Goal: Task Accomplishment & Management: Manage account settings

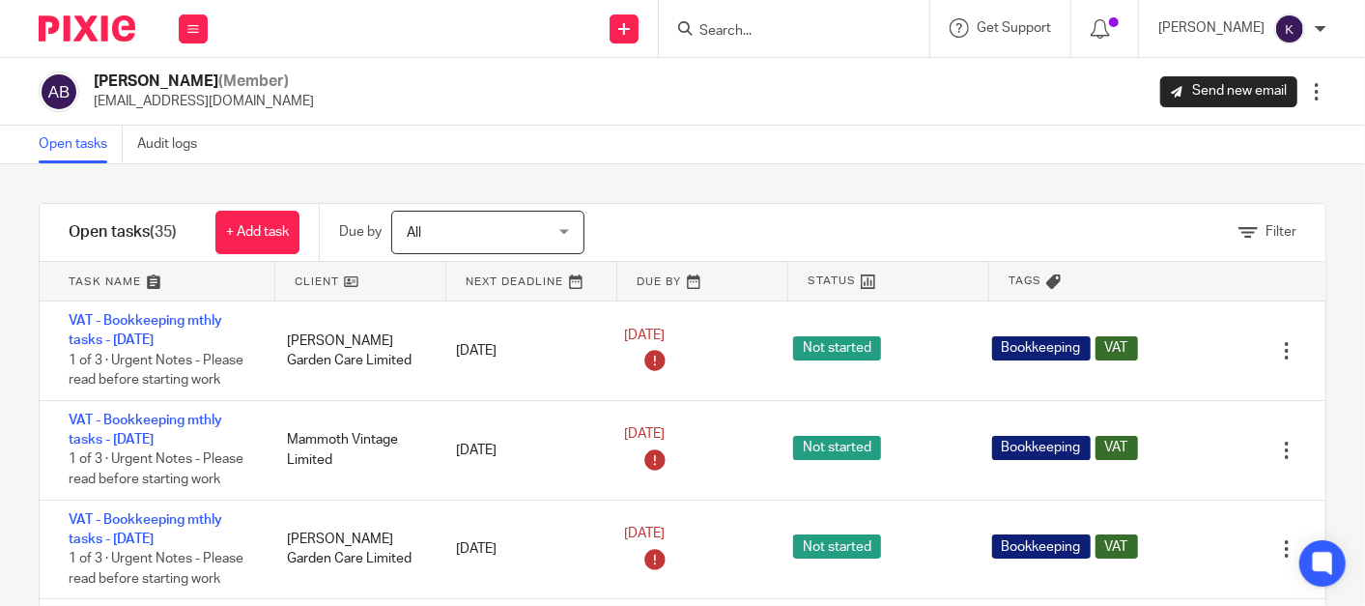
scroll to position [2535, 0]
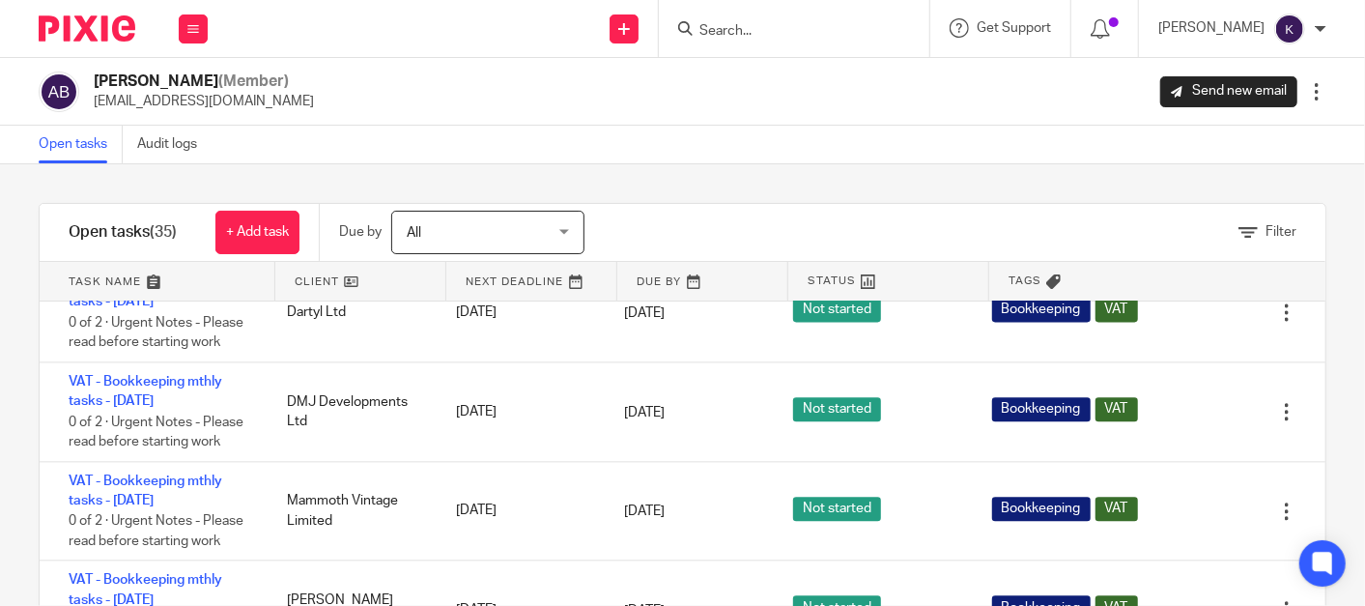
click at [816, 29] on input "Search" at bounding box center [785, 31] width 174 height 17
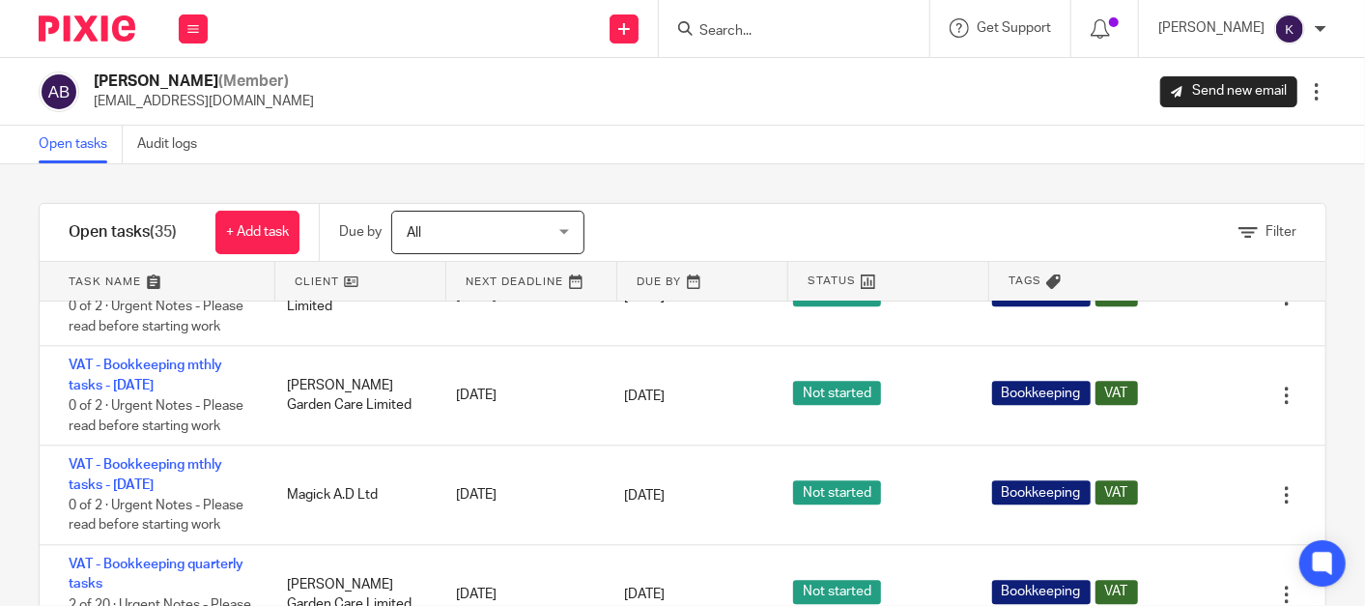
scroll to position [2749, 0]
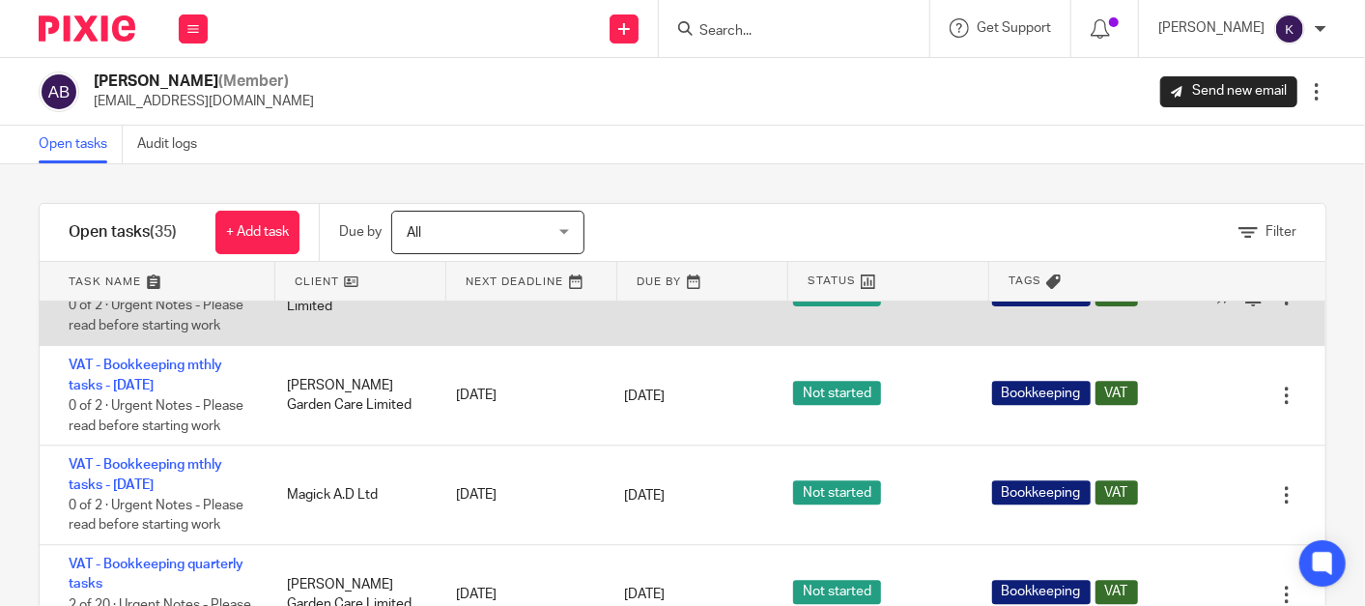
click at [186, 293] on link "VAT - Bookkeeping mthly tasks - [DATE]" at bounding box center [146, 276] width 154 height 33
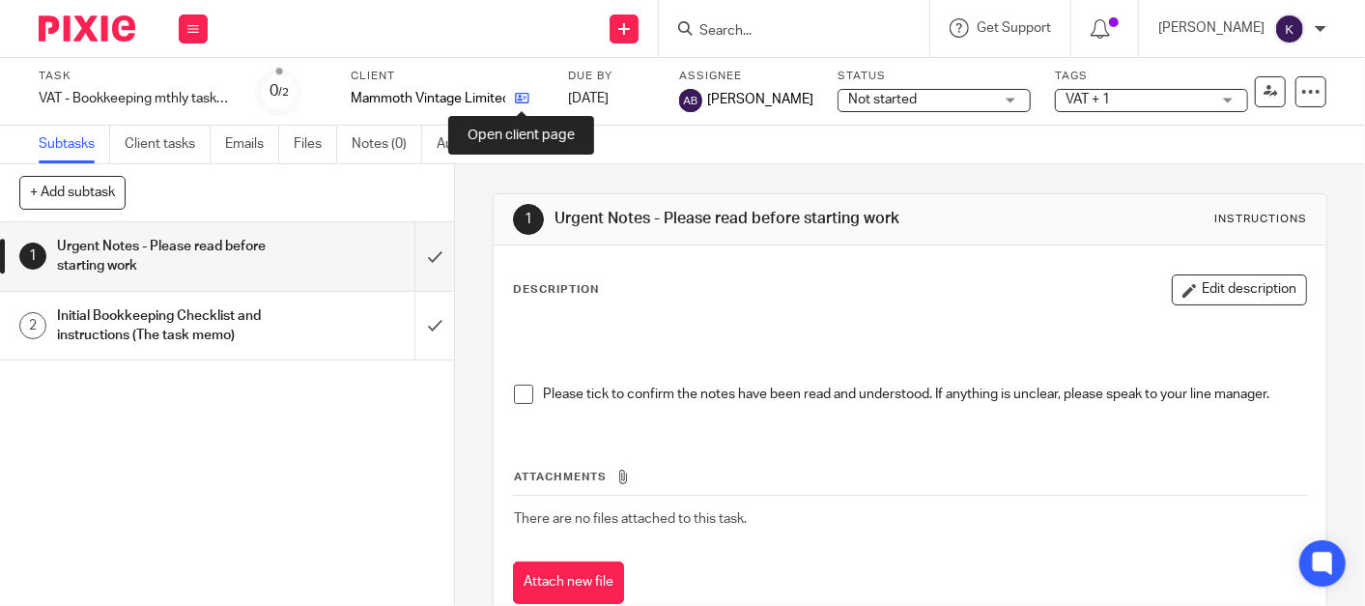
click at [520, 97] on icon at bounding box center [522, 98] width 14 height 14
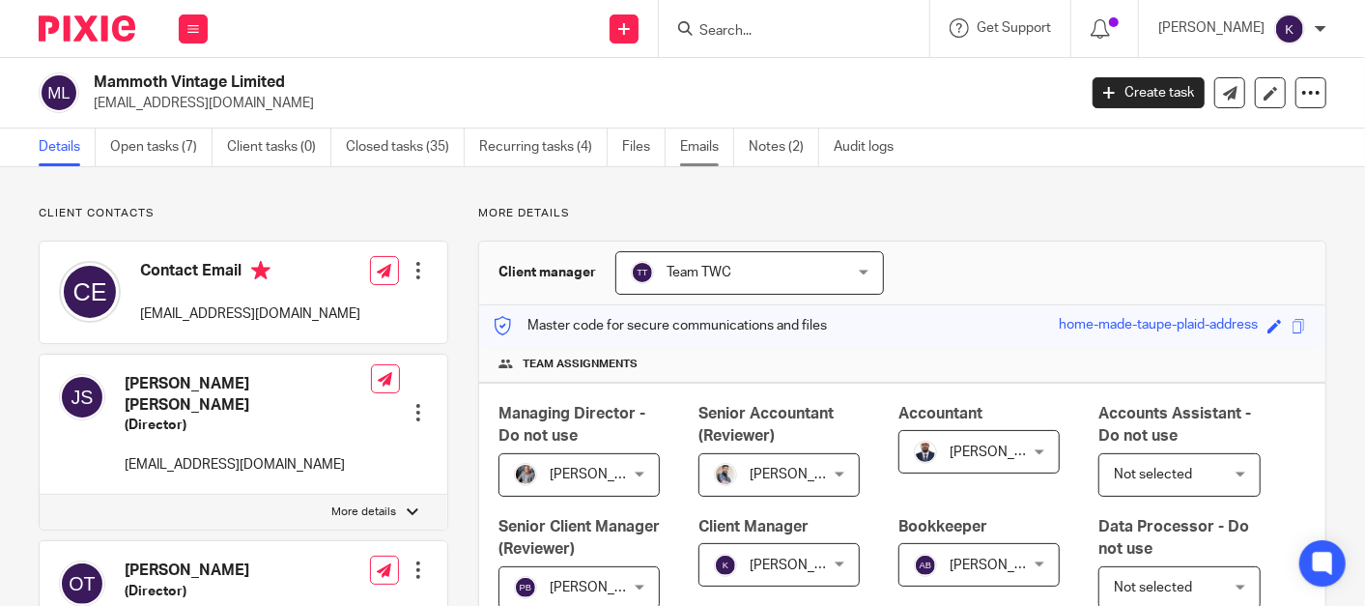
click at [703, 150] on link "Emails" at bounding box center [707, 148] width 54 height 38
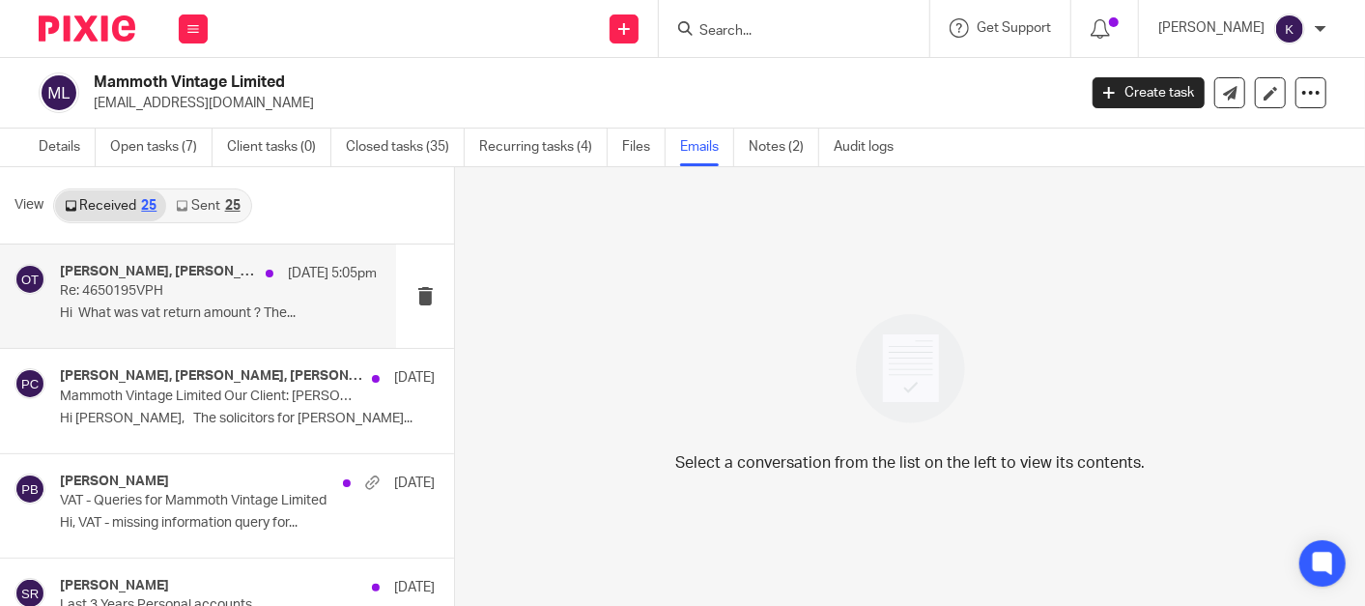
click at [184, 313] on p "Hi What was vat return amount ? The..." at bounding box center [218, 313] width 317 height 16
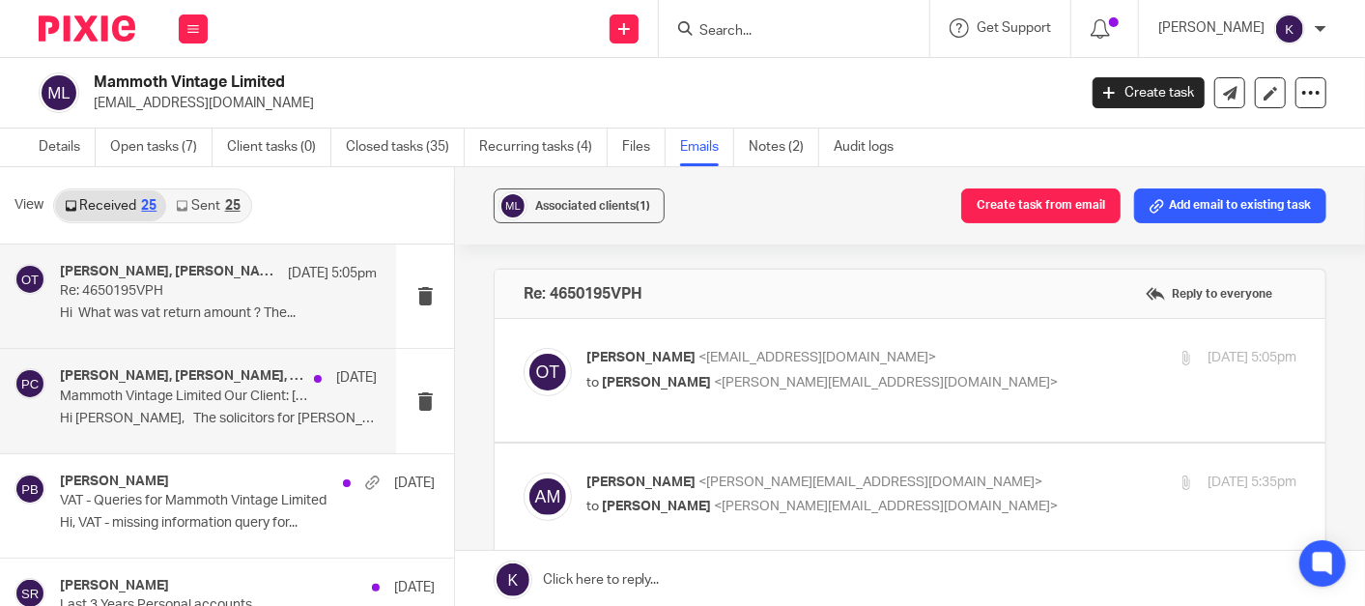
click at [235, 388] on p "Mammoth Vintage Limited Our Client: Joshua Cassidy-Stone" at bounding box center [186, 396] width 253 height 16
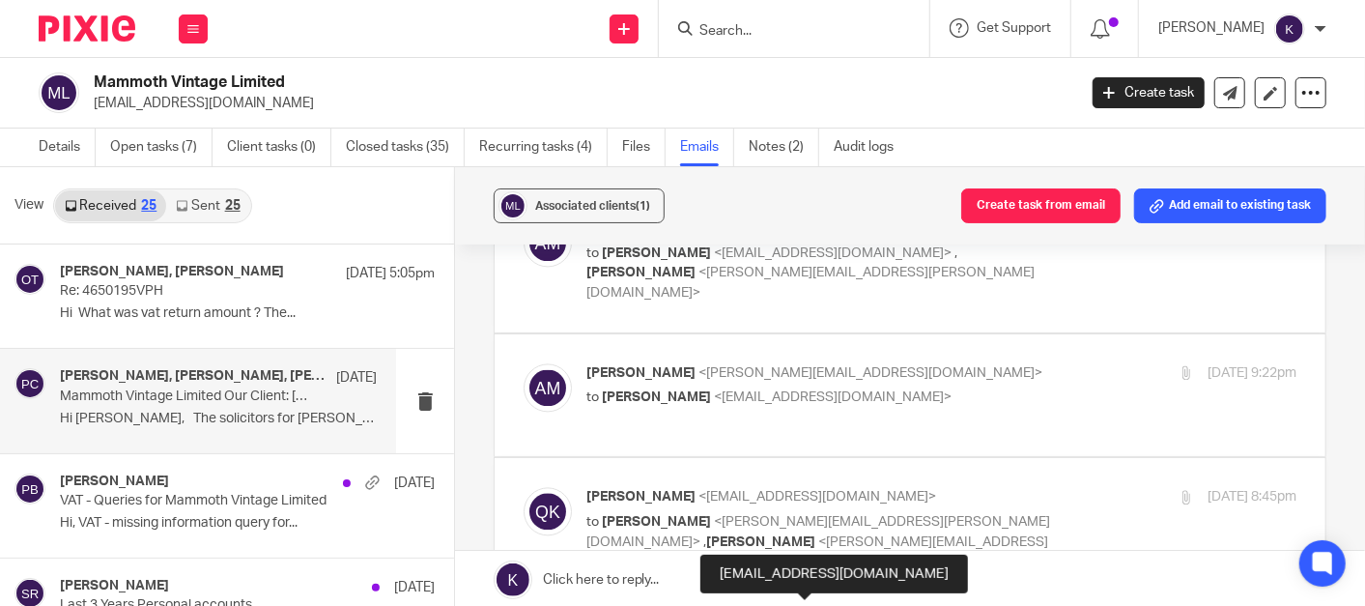
scroll to position [2147, 0]
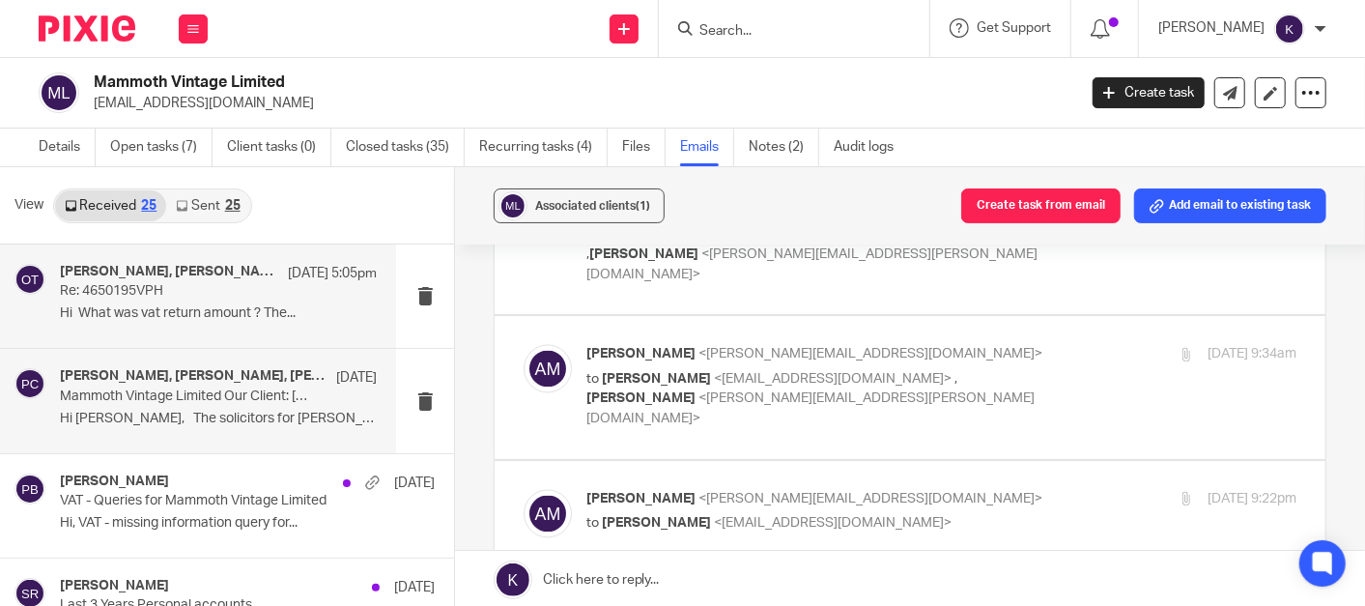
click at [223, 306] on p "Hi What was vat return amount ? The..." at bounding box center [218, 313] width 317 height 16
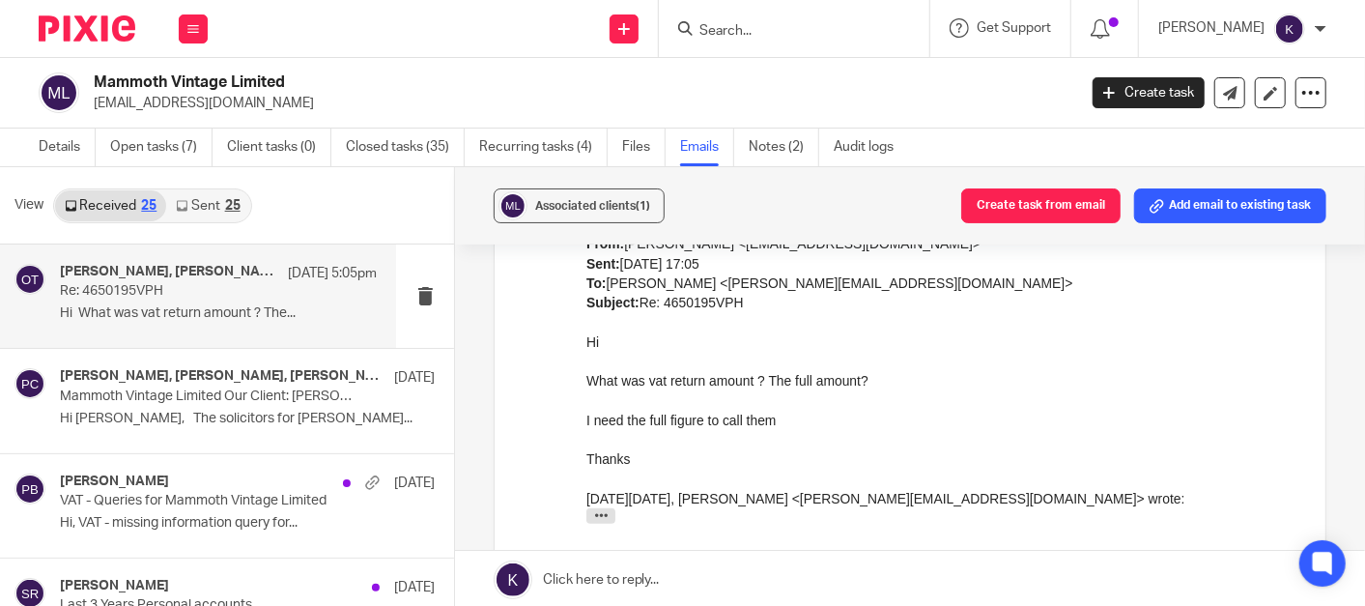
scroll to position [751, 0]
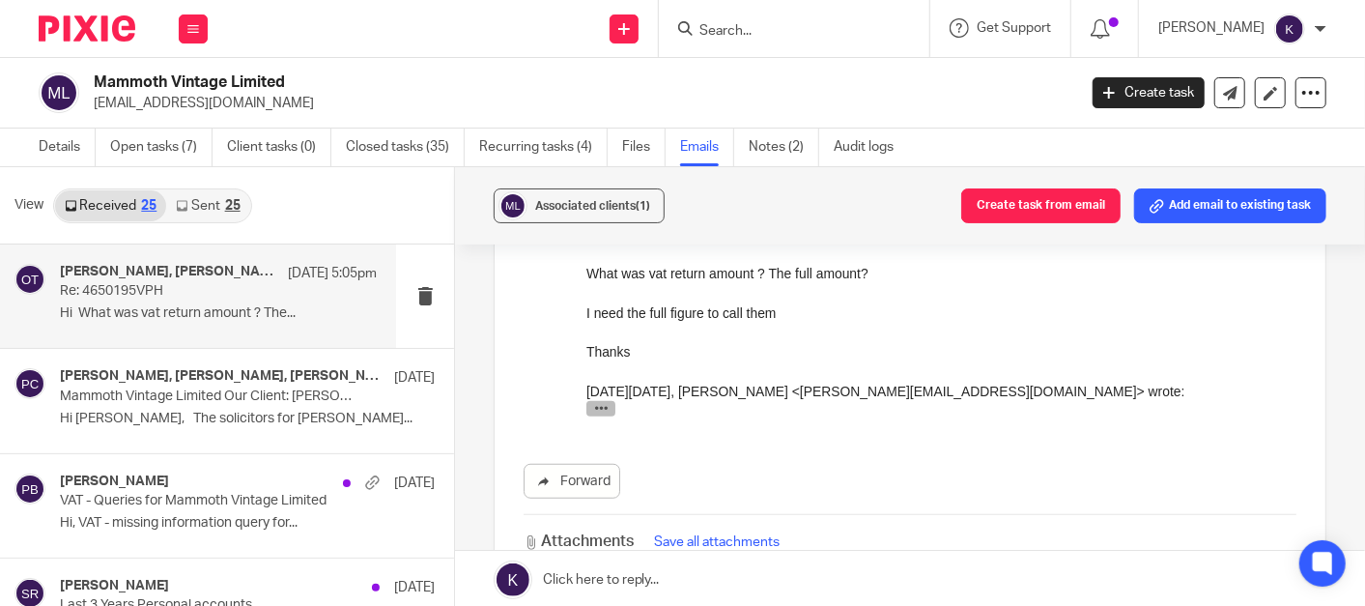
click at [600, 412] on icon "button" at bounding box center [600, 408] width 14 height 14
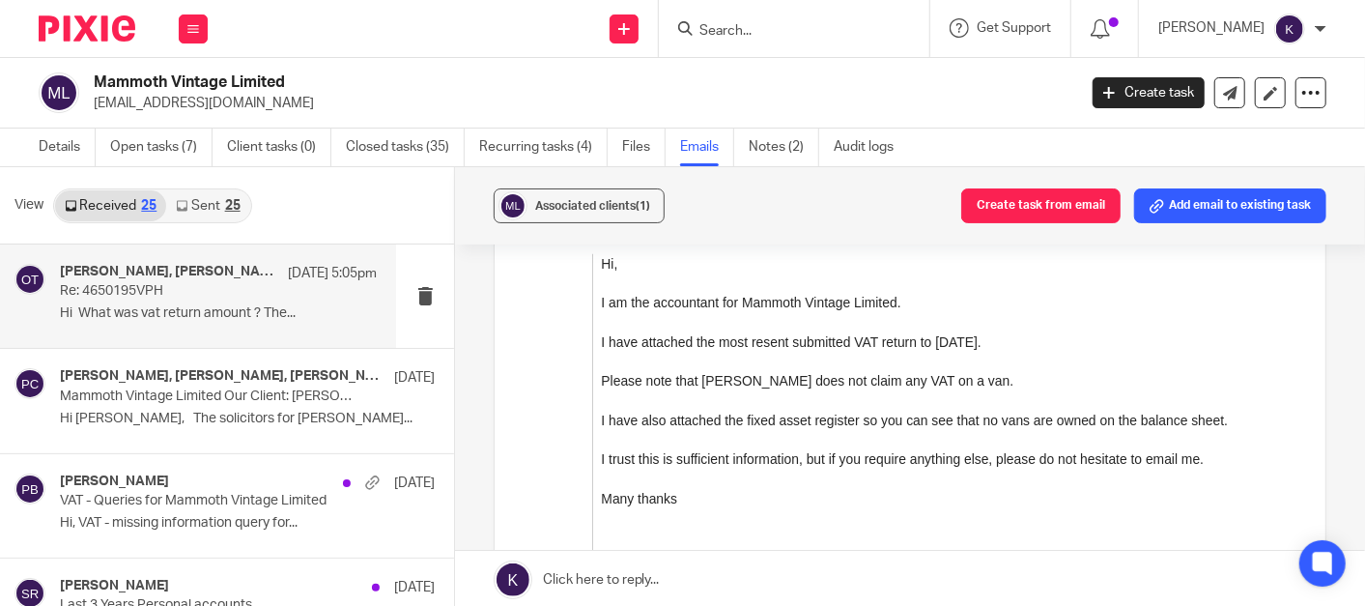
scroll to position [966, 0]
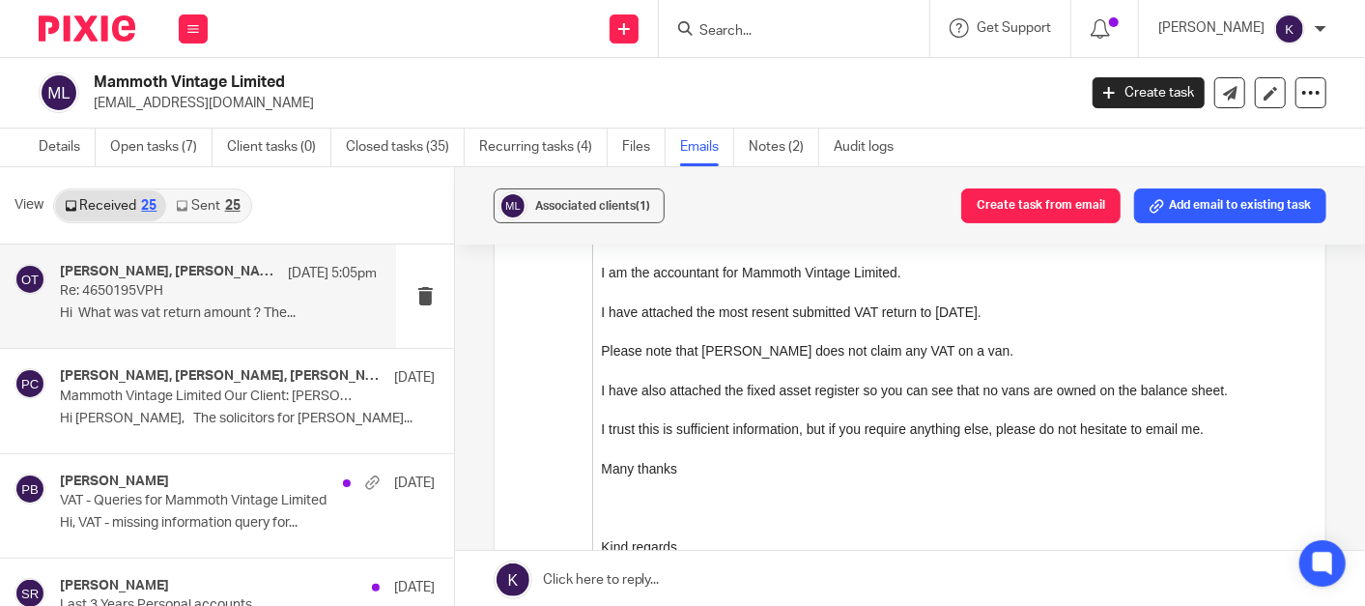
click at [179, 194] on link "Sent 25" at bounding box center [207, 205] width 83 height 31
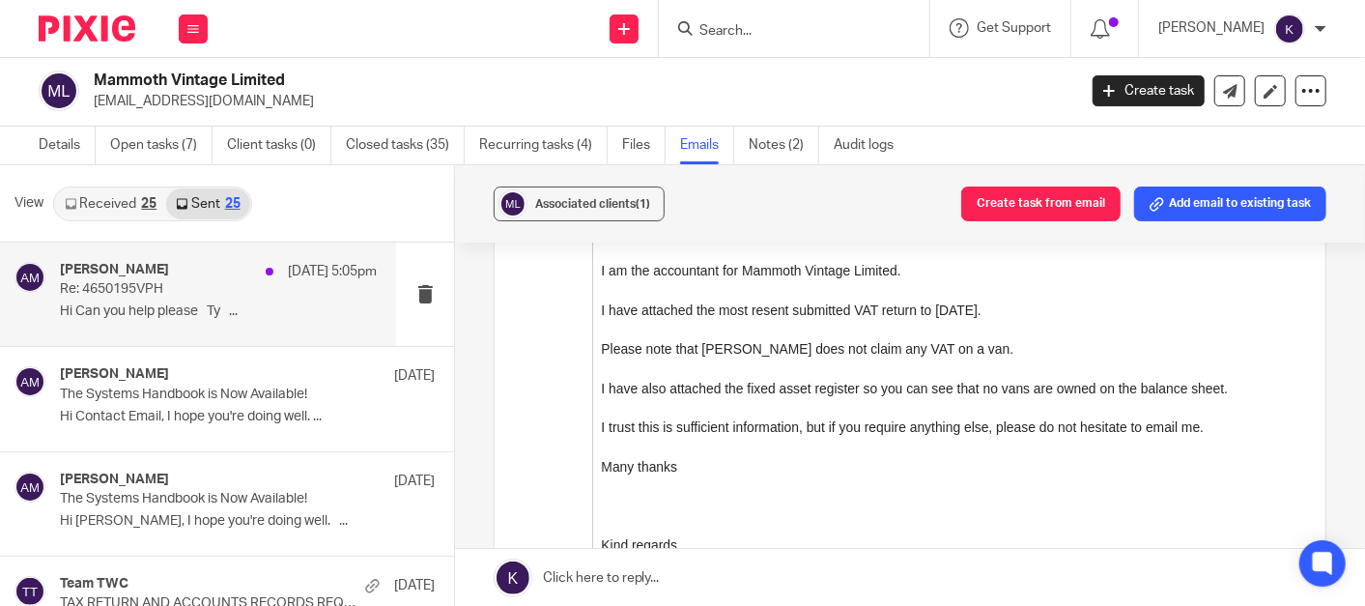
scroll to position [0, 0]
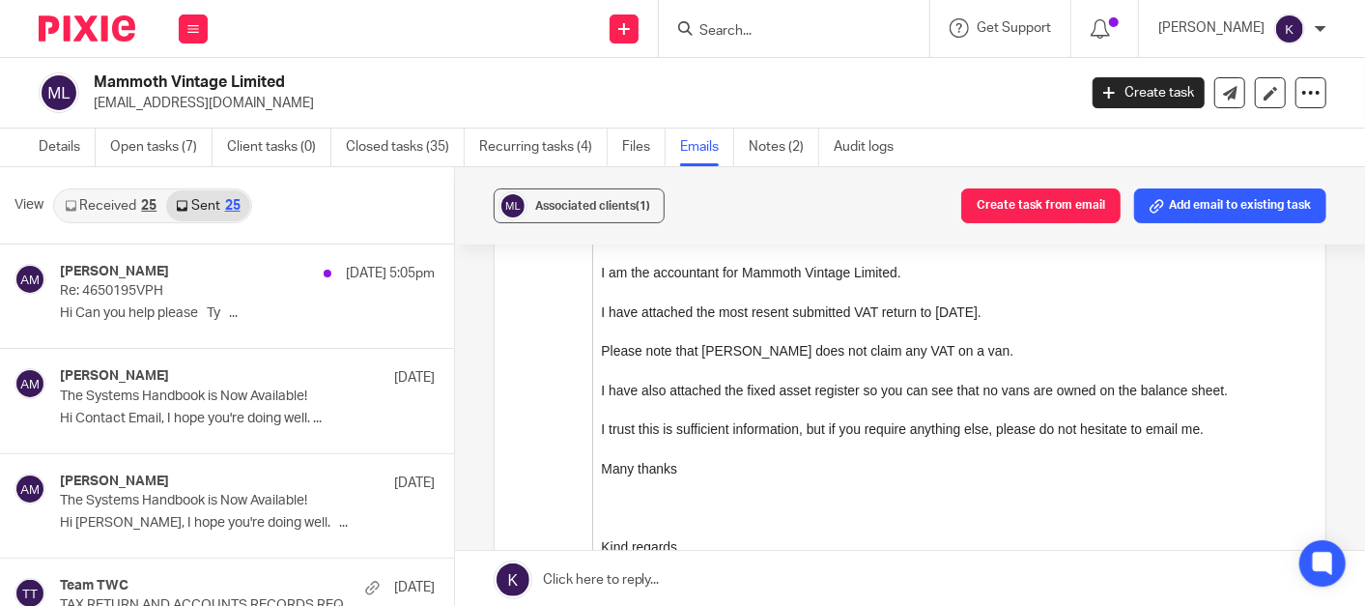
click at [129, 210] on link "Received 25" at bounding box center [110, 205] width 111 height 31
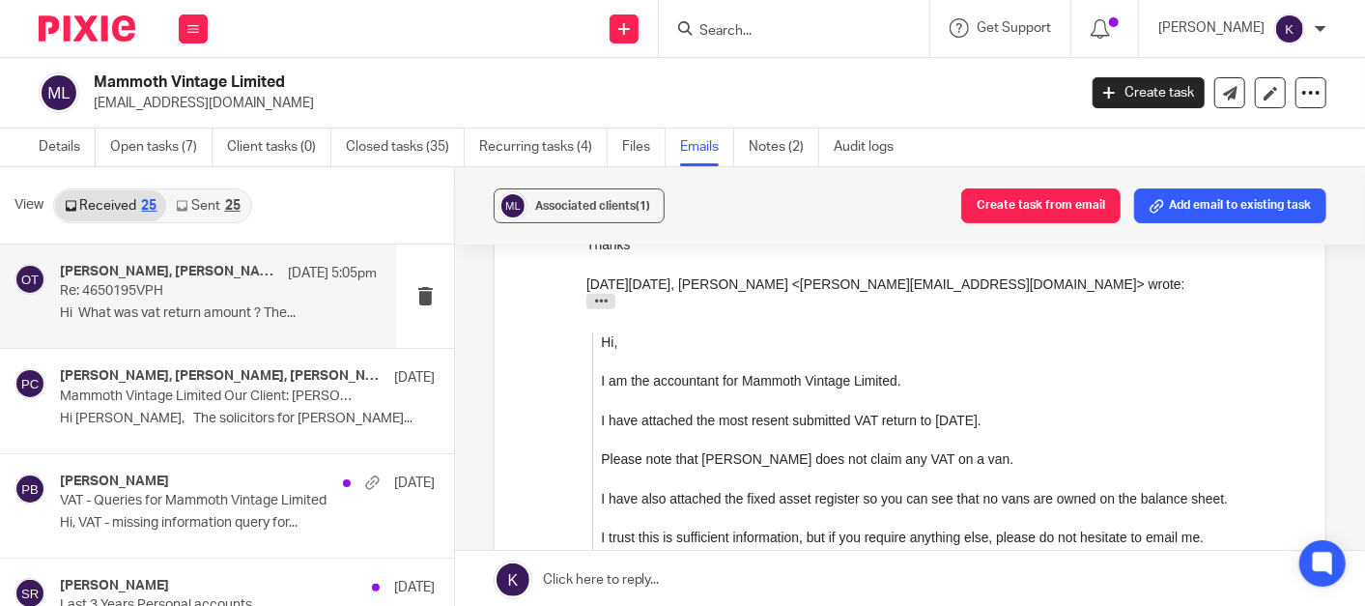
click at [101, 27] on img at bounding box center [87, 28] width 97 height 26
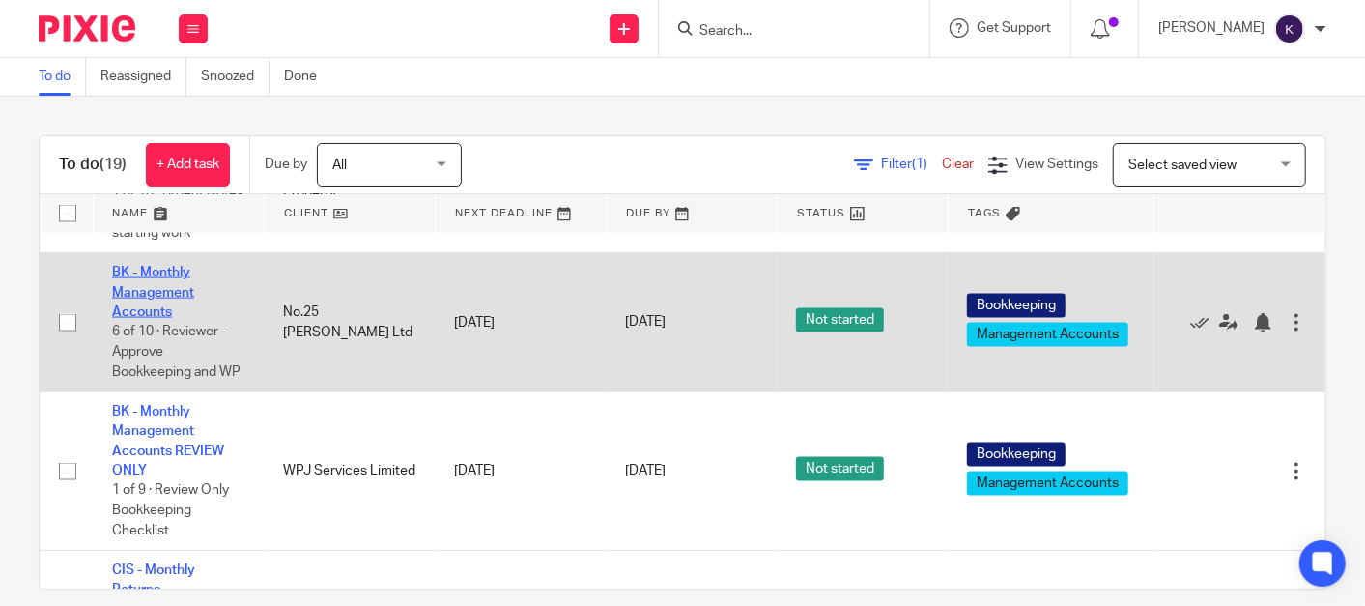
click at [149, 319] on link "BK - Monthly Management Accounts" at bounding box center [153, 292] width 82 height 53
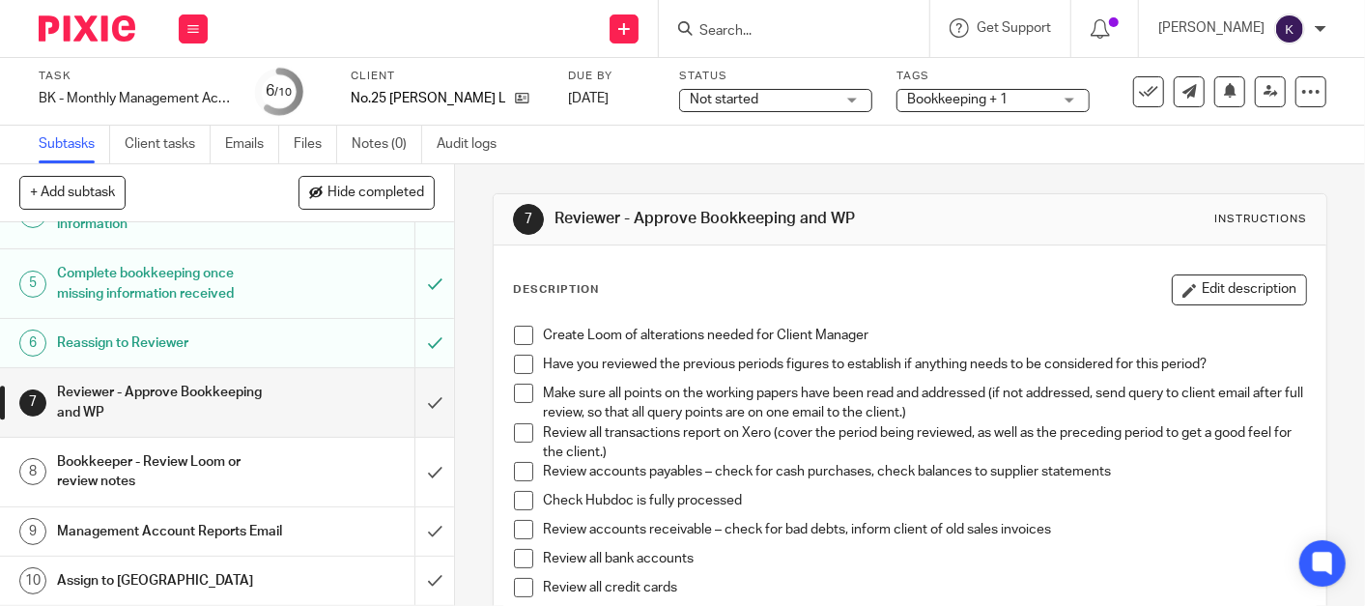
scroll to position [228, 0]
click at [516, 341] on span at bounding box center [523, 335] width 19 height 19
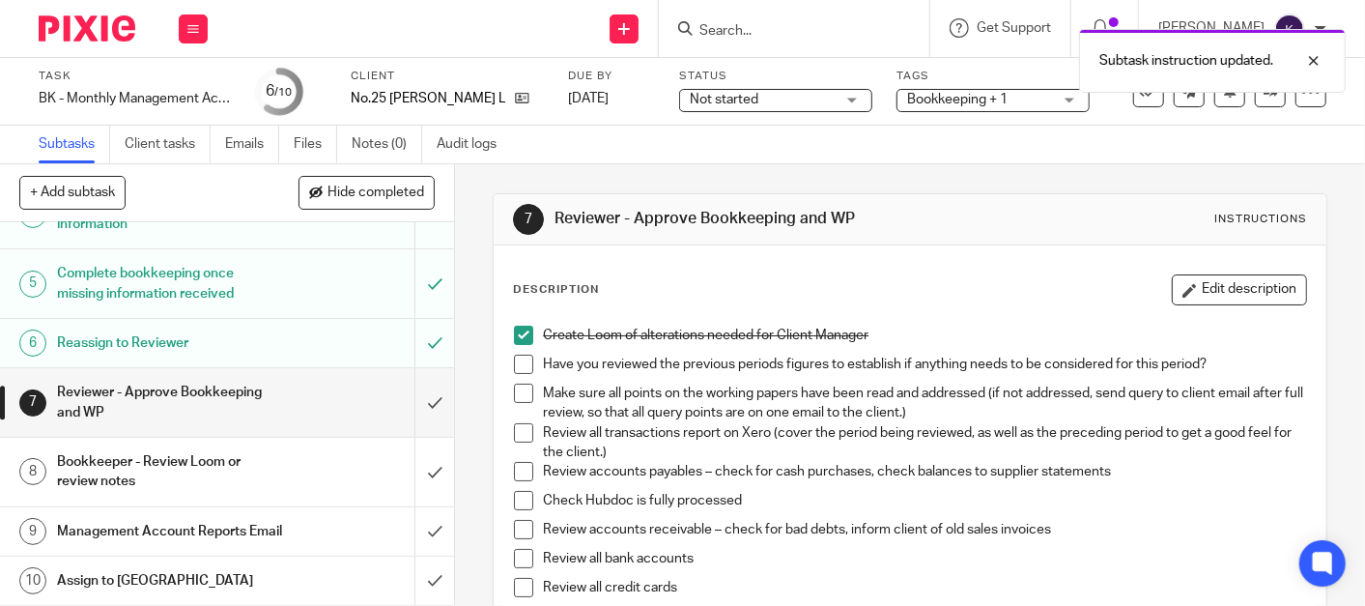
click at [522, 364] on span at bounding box center [523, 364] width 19 height 19
click at [524, 391] on span at bounding box center [523, 393] width 19 height 19
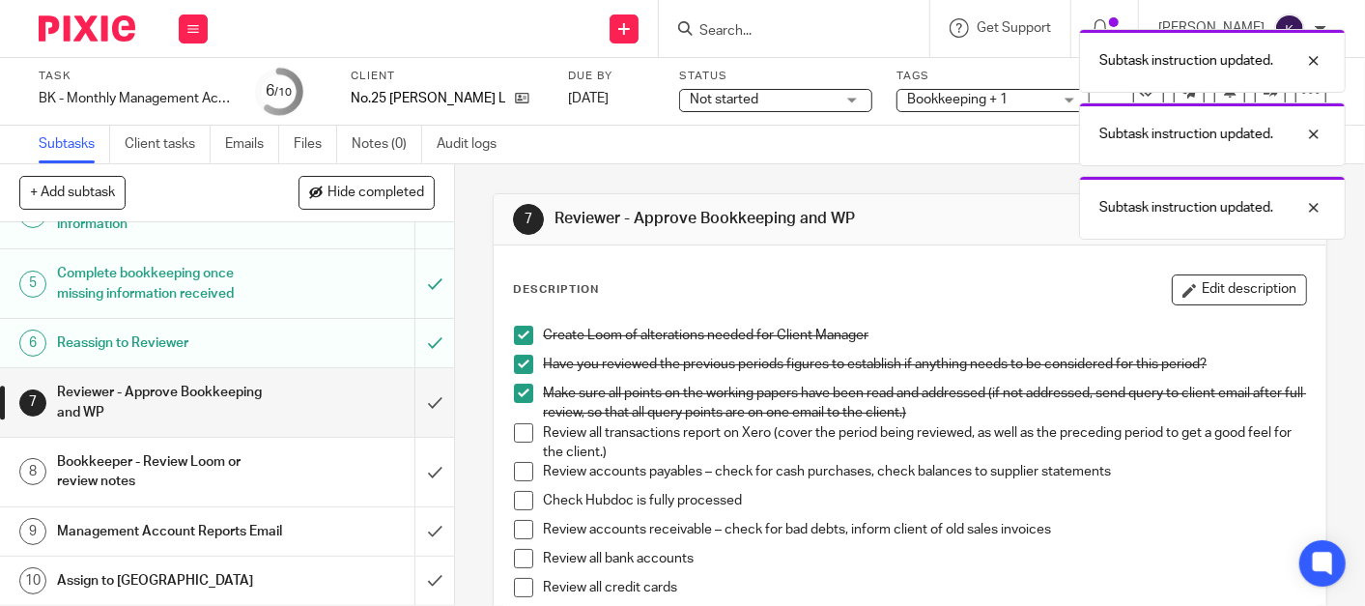
click at [514, 437] on span at bounding box center [523, 432] width 19 height 19
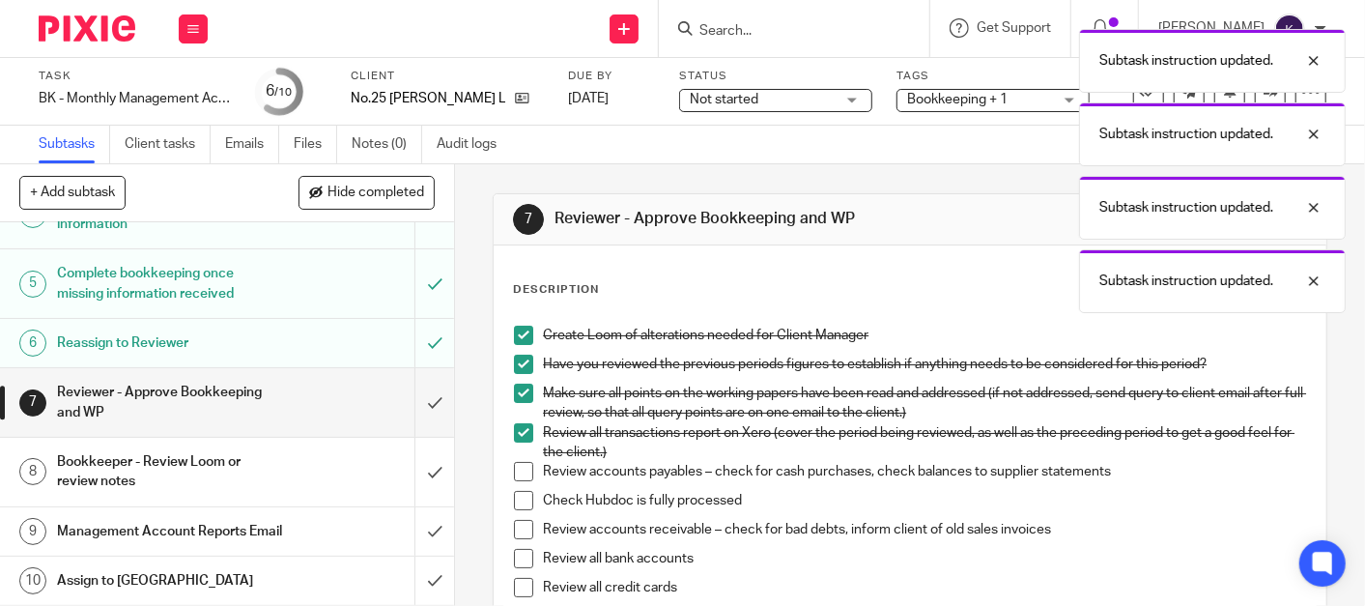
click at [516, 472] on span at bounding box center [523, 471] width 19 height 19
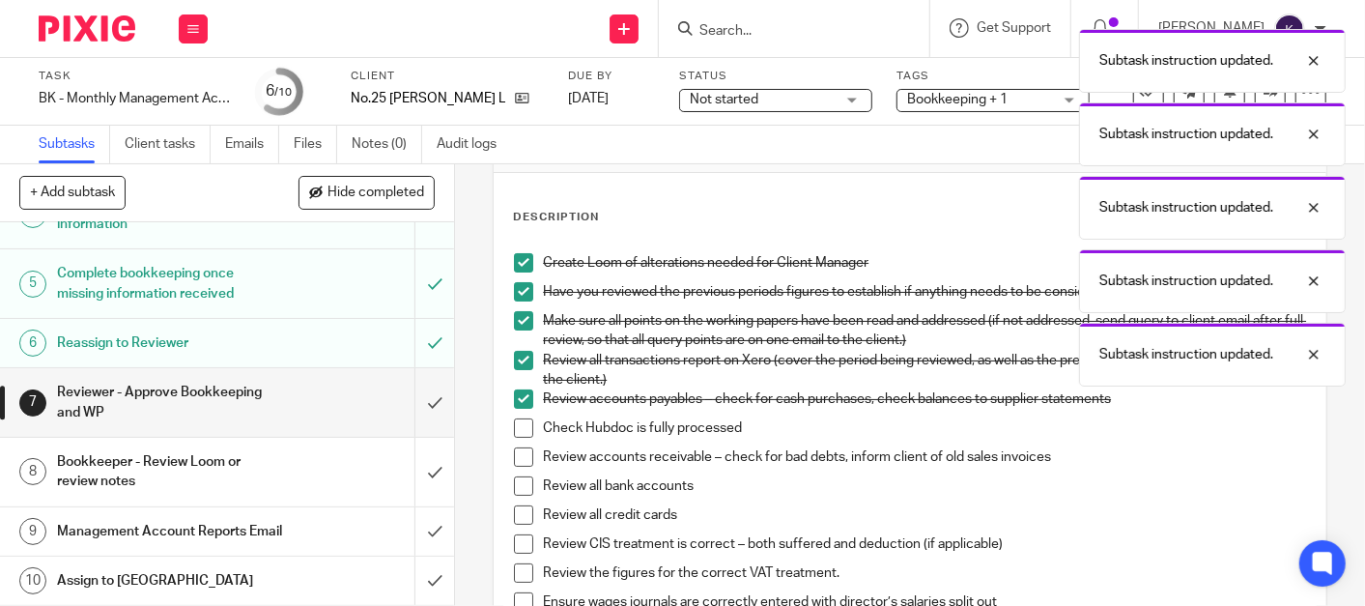
scroll to position [107, 0]
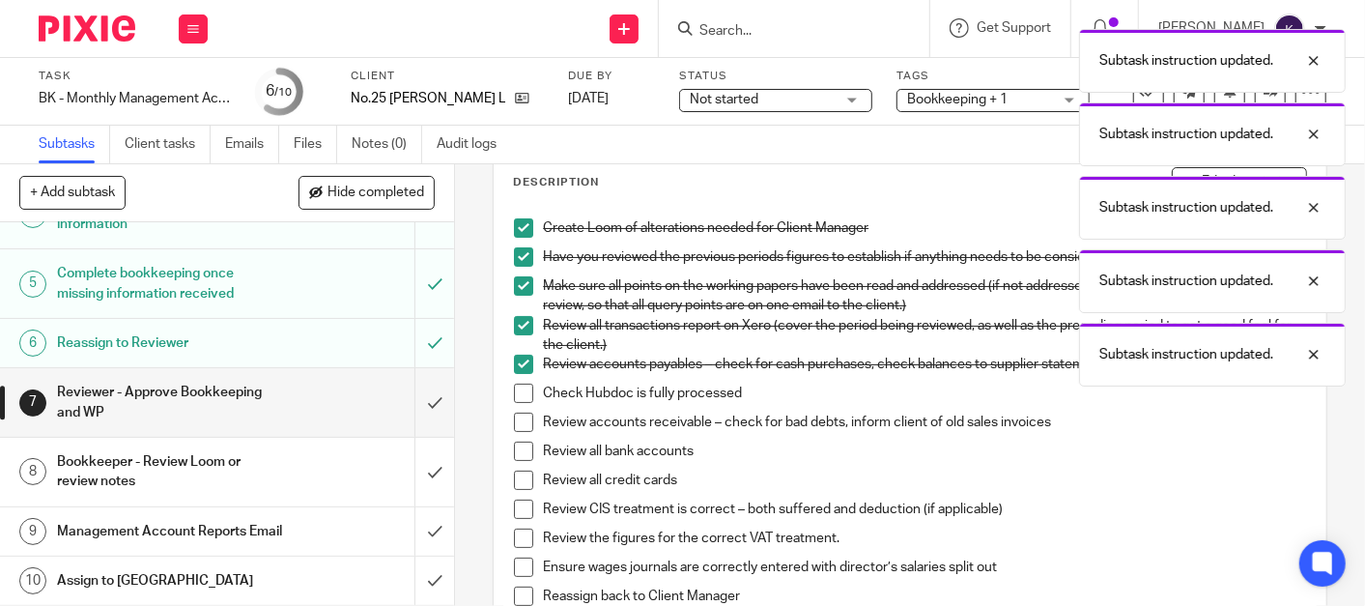
click at [522, 395] on span at bounding box center [523, 393] width 19 height 19
click at [524, 432] on li "Review accounts receivable – check for bad debts, inform client of old sales in…" at bounding box center [910, 427] width 792 height 29
click at [523, 421] on span at bounding box center [523, 422] width 19 height 19
click at [522, 449] on span at bounding box center [523, 451] width 19 height 19
click at [521, 474] on span at bounding box center [523, 480] width 19 height 19
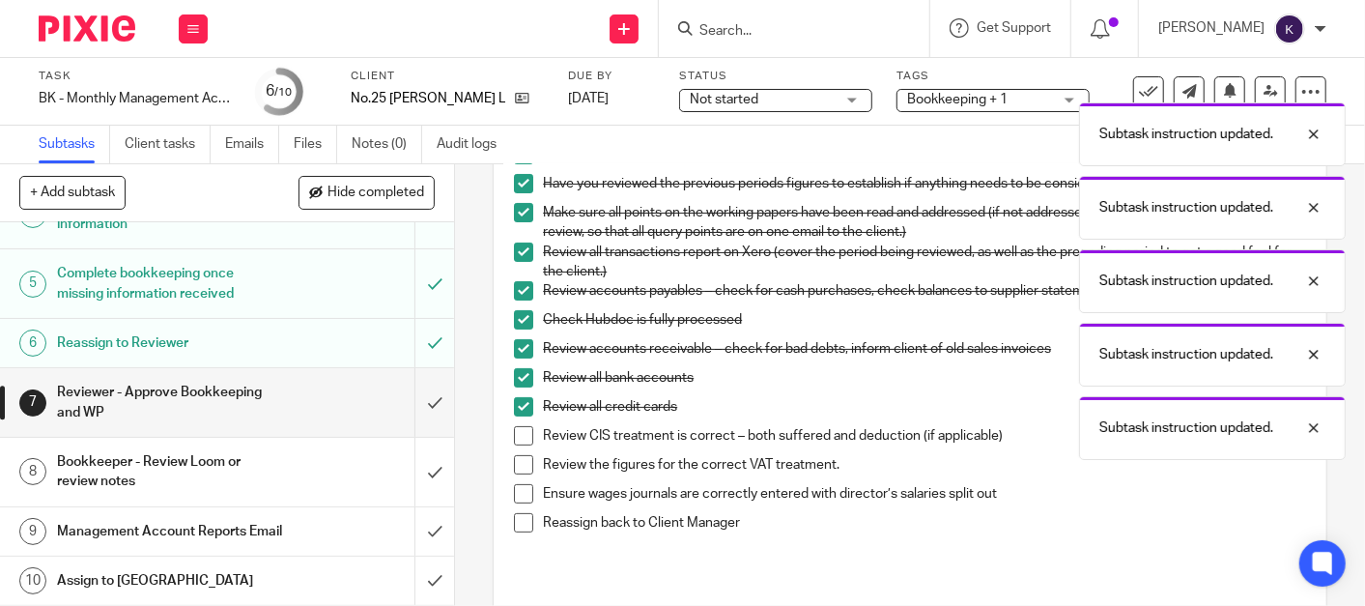
scroll to position [215, 0]
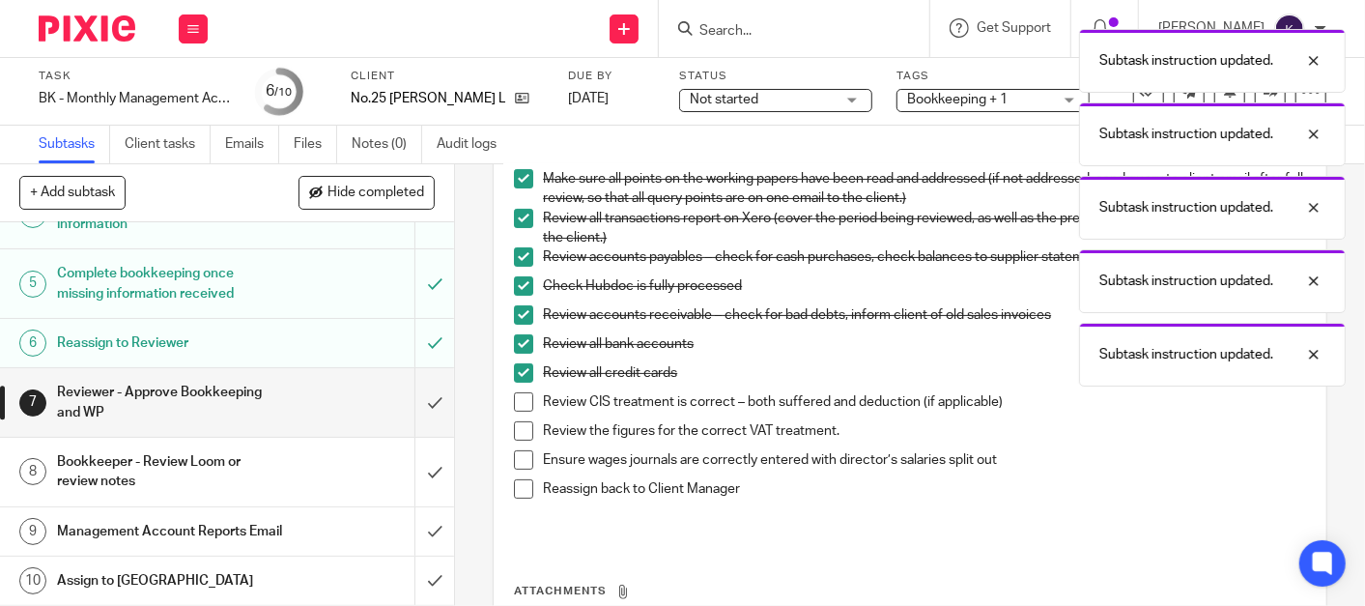
click at [520, 401] on span at bounding box center [523, 401] width 19 height 19
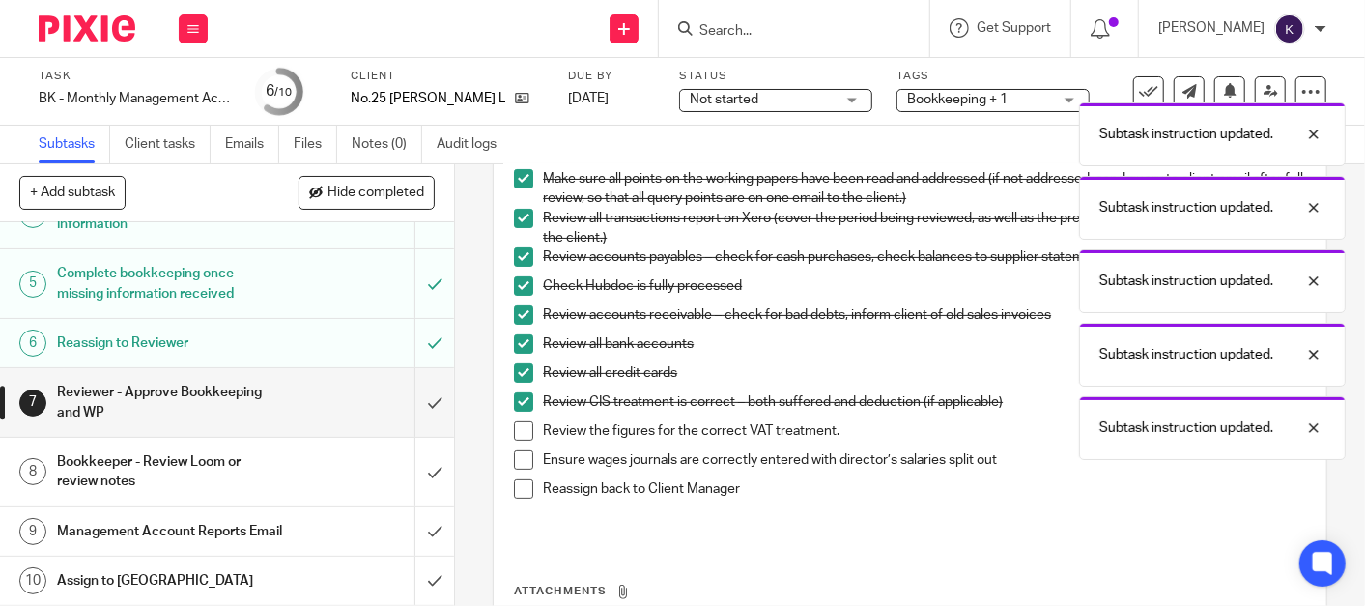
click at [523, 429] on span at bounding box center [523, 430] width 19 height 19
click at [523, 462] on span at bounding box center [523, 459] width 19 height 19
click at [523, 479] on span at bounding box center [523, 488] width 19 height 19
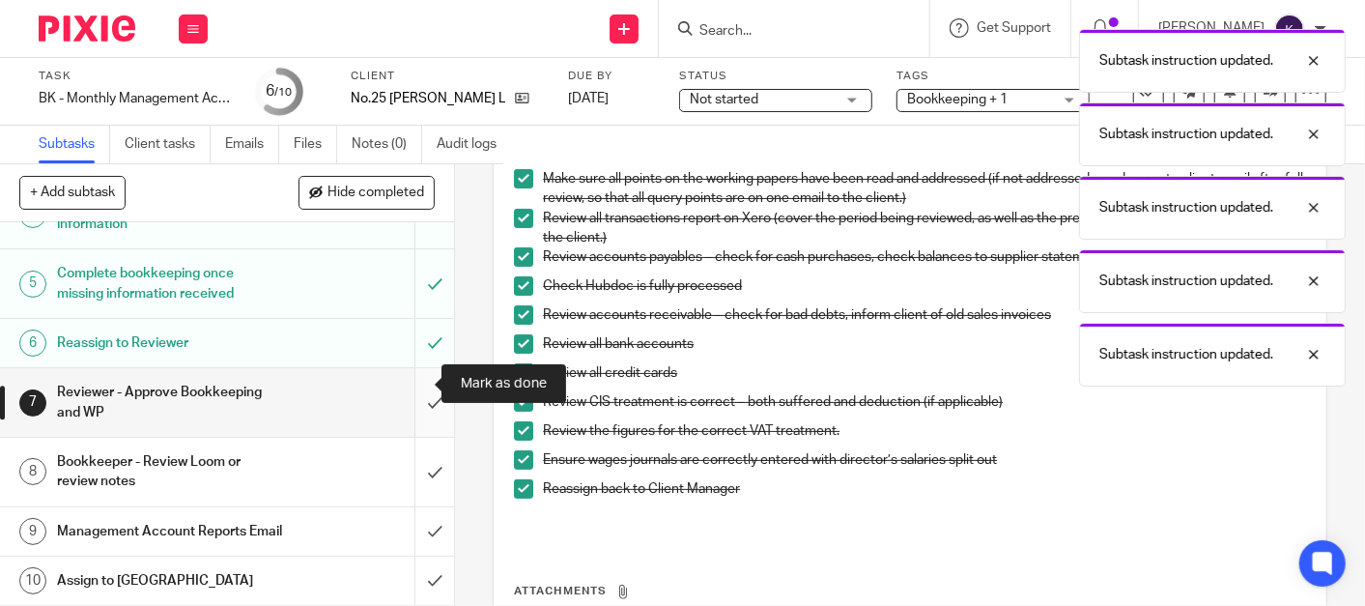
click at [402, 384] on input "submit" at bounding box center [227, 402] width 454 height 69
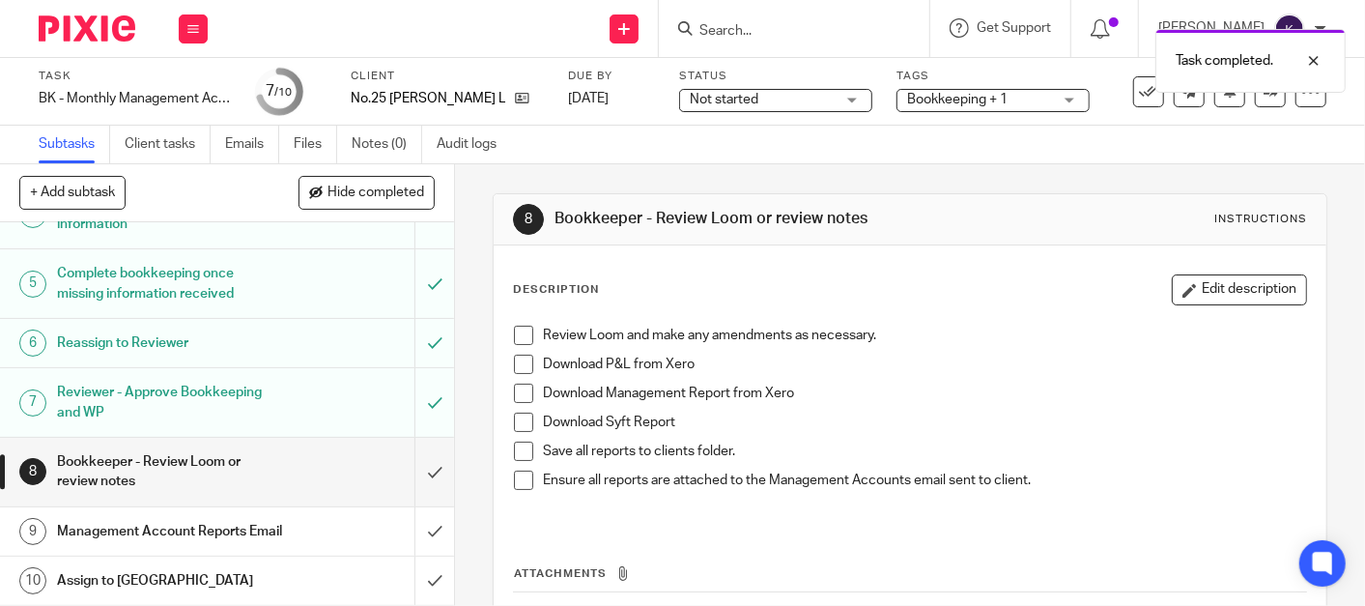
scroll to position [228, 0]
click at [1255, 99] on link at bounding box center [1270, 91] width 31 height 31
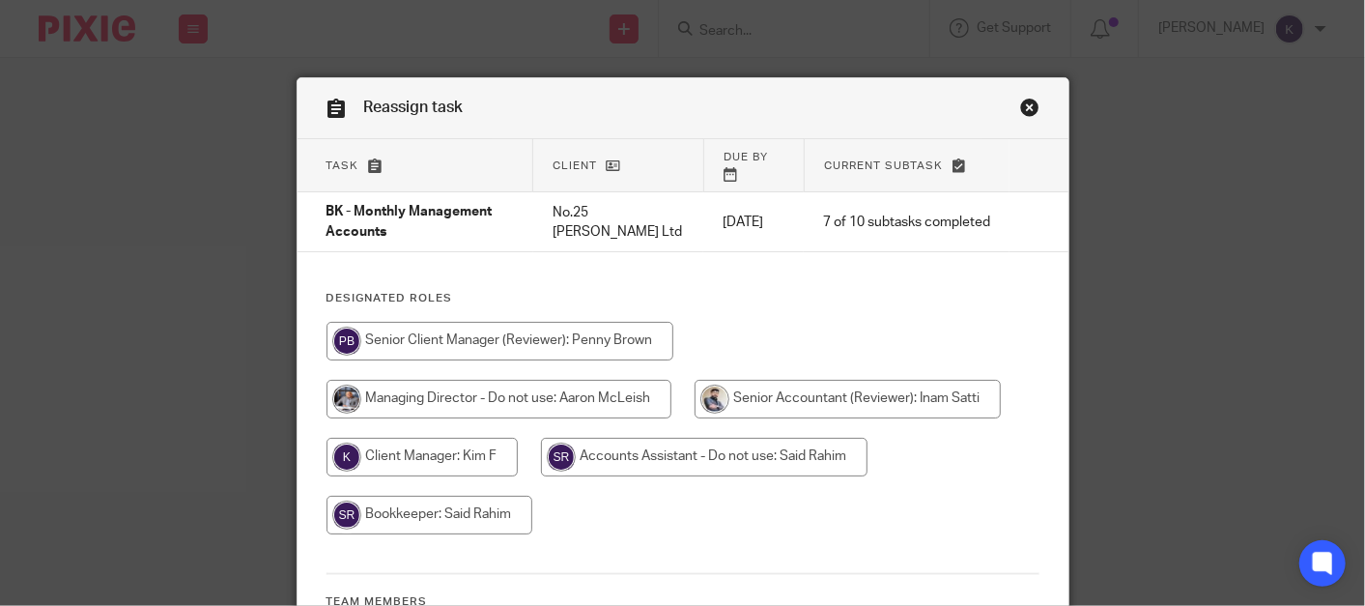
click at [430, 496] on input "radio" at bounding box center [430, 515] width 206 height 39
radio input "true"
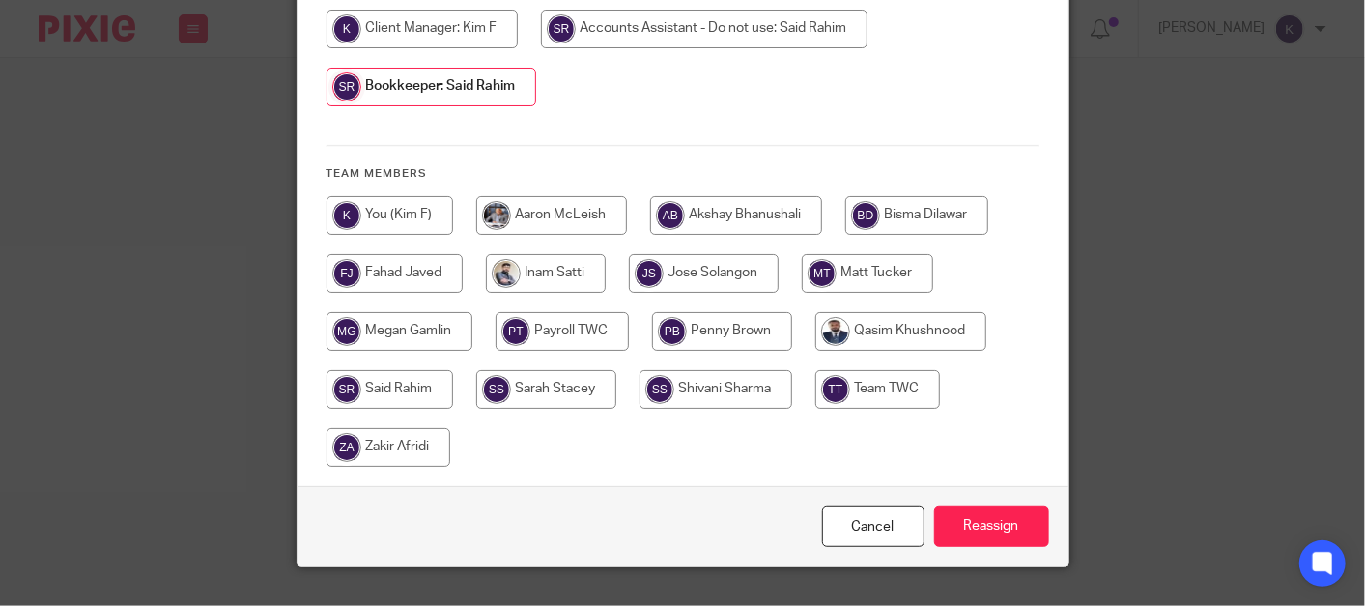
scroll to position [429, 0]
click at [1010, 520] on input "Reassign" at bounding box center [991, 526] width 115 height 42
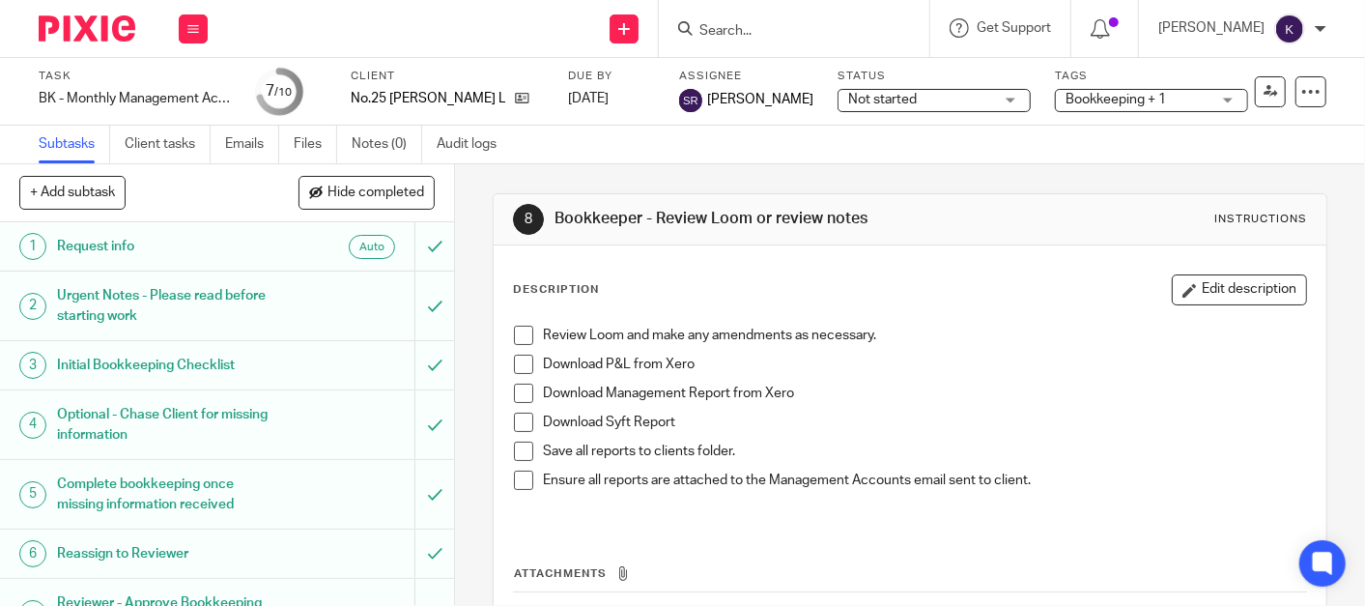
drag, startPoint x: 128, startPoint y: 30, endPoint x: 151, endPoint y: 36, distance: 23.9
click at [128, 30] on img at bounding box center [87, 28] width 97 height 26
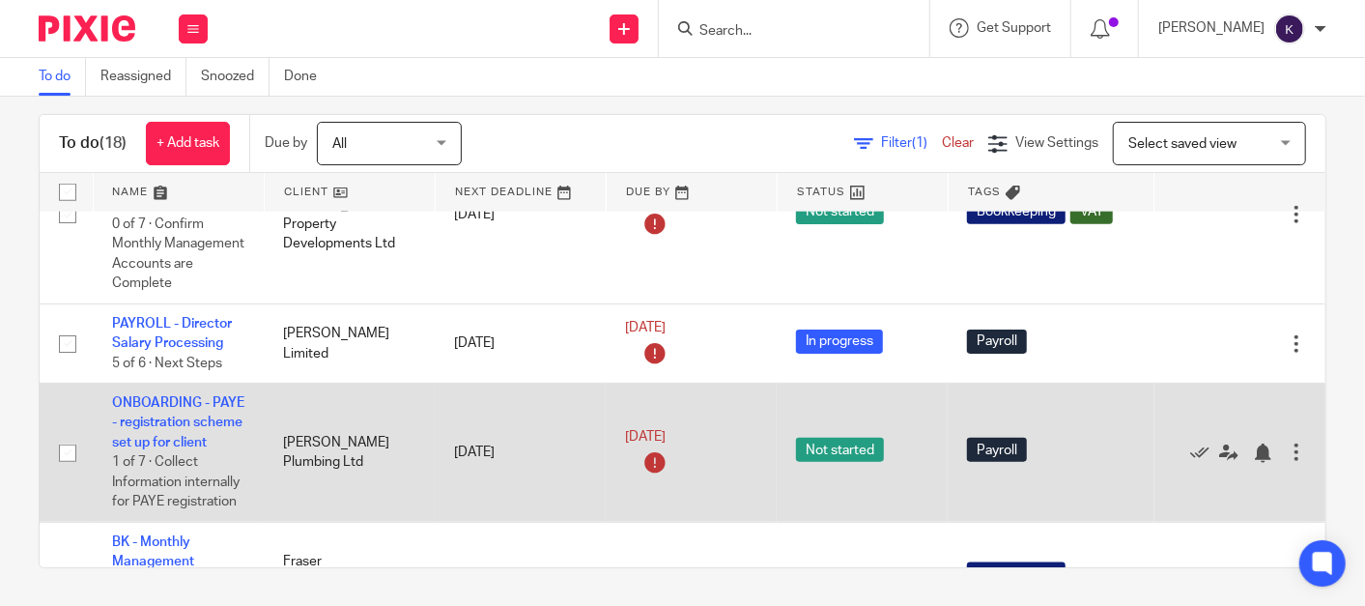
scroll to position [1134, 0]
